Goal: Navigation & Orientation: Understand site structure

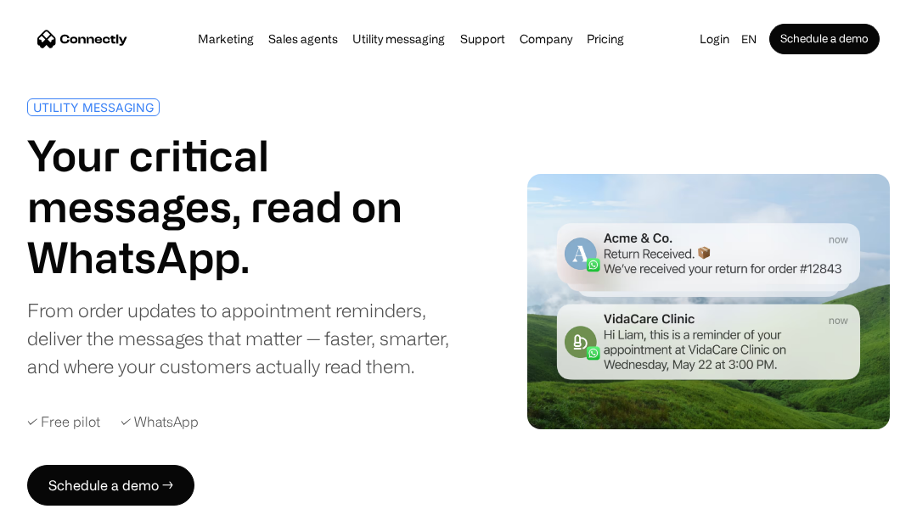
scroll to position [34, 0]
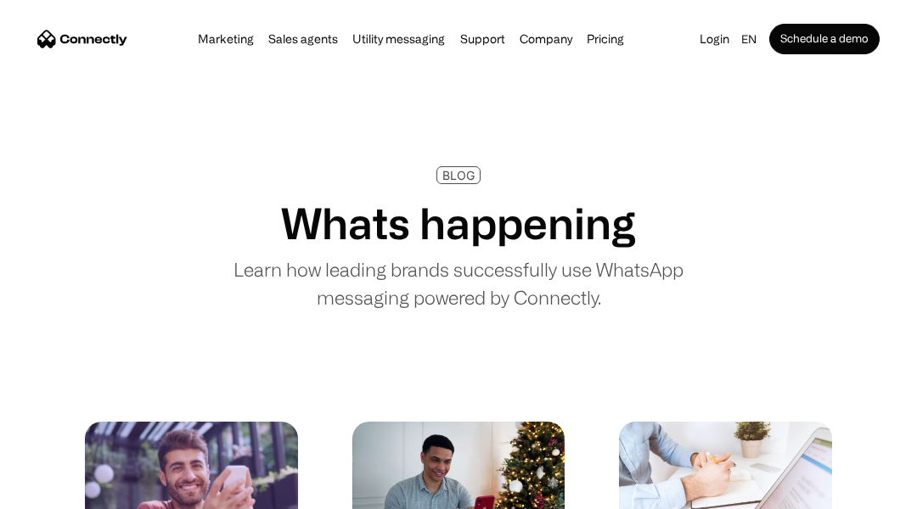
scroll to position [34, 0]
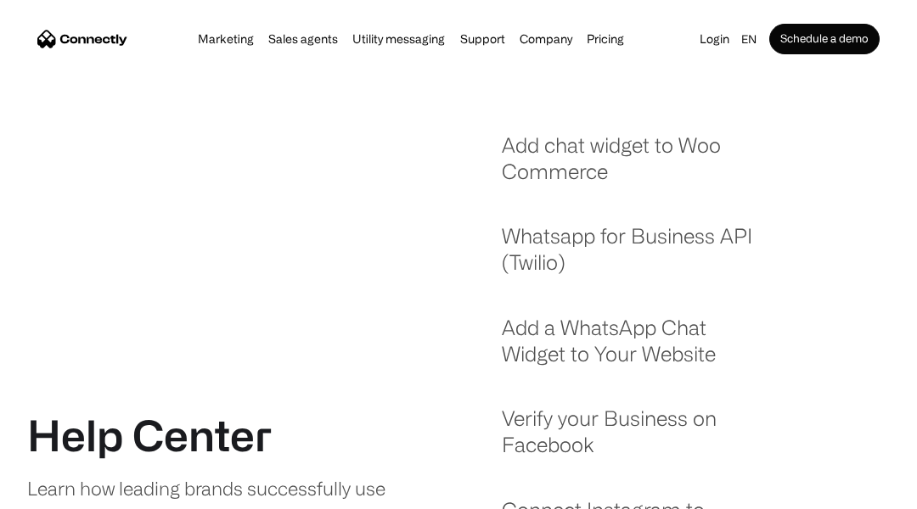
scroll to position [34, 0]
